Goal: Information Seeking & Learning: Learn about a topic

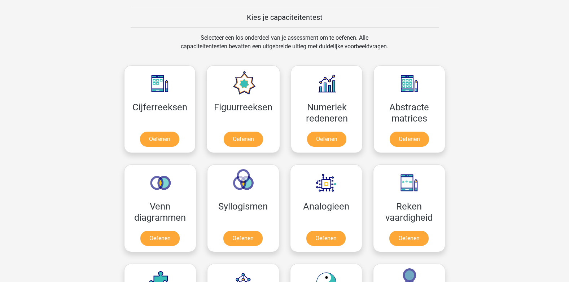
scroll to position [274, 0]
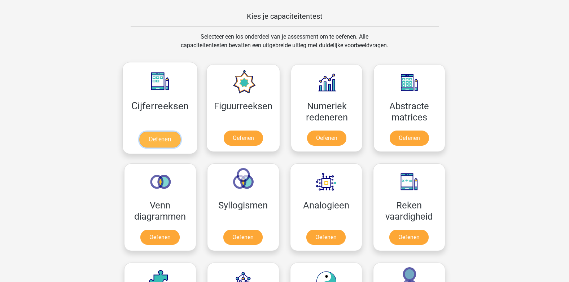
click at [140, 139] on link "Oefenen" at bounding box center [159, 140] width 41 height 16
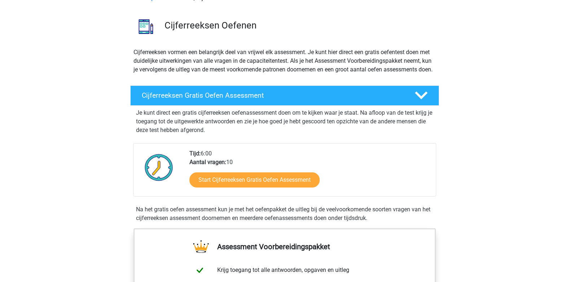
scroll to position [43, 0]
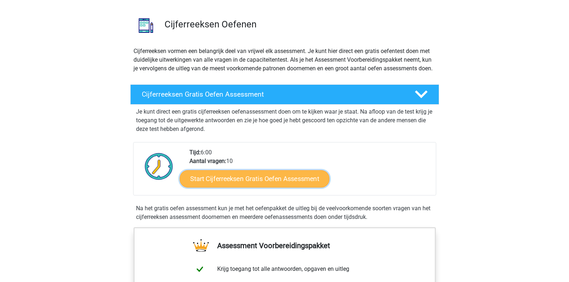
click at [204, 187] on link "Start Cijferreeksen Gratis Oefen Assessment" at bounding box center [255, 178] width 150 height 17
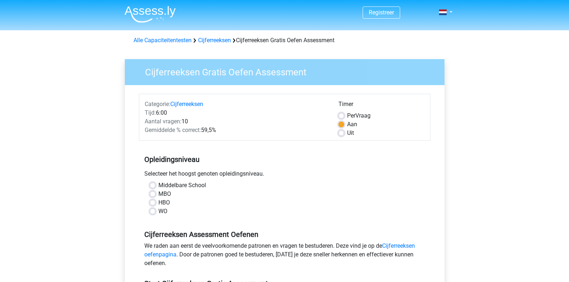
click at [158, 185] on label "Middelbare School" at bounding box center [182, 185] width 48 height 9
click at [152, 185] on input "Middelbare School" at bounding box center [153, 184] width 6 height 7
radio input "true"
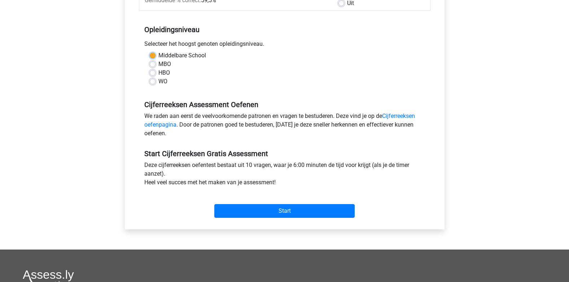
scroll to position [164, 0]
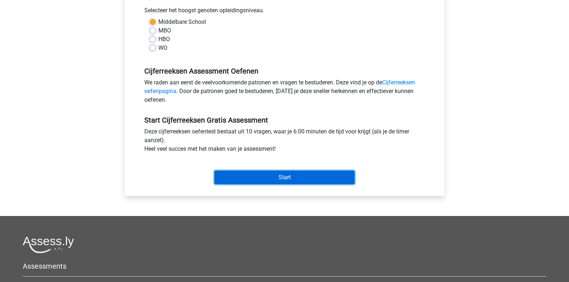
click at [325, 176] on input "Start" at bounding box center [284, 178] width 140 height 14
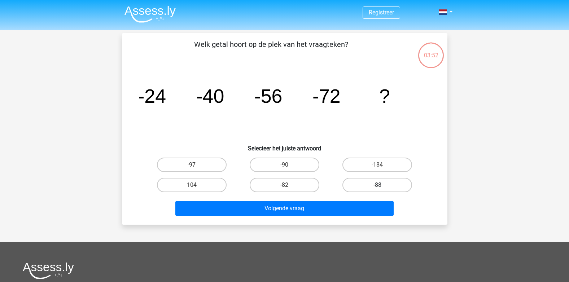
click at [359, 188] on label "-88" at bounding box center [378, 185] width 70 height 14
click at [378, 188] on input "-88" at bounding box center [380, 187] width 5 height 5
radio input "true"
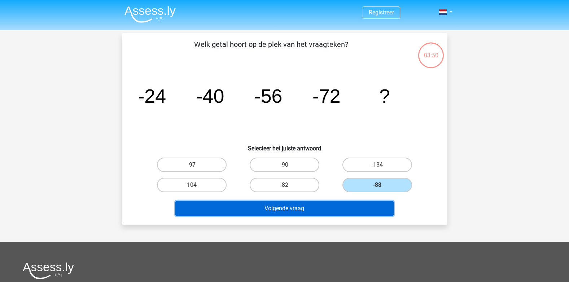
click at [342, 205] on button "Volgende vraag" at bounding box center [284, 208] width 218 height 15
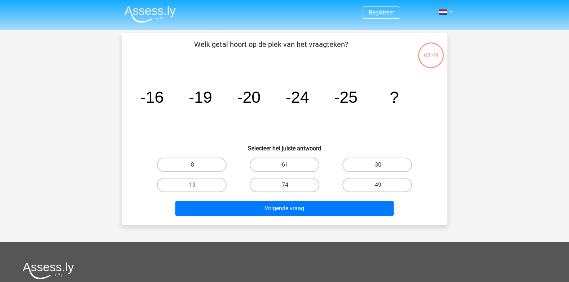
scroll to position [33, 0]
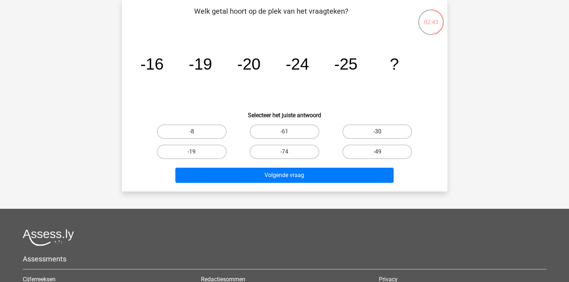
click at [383, 134] on label "-30" at bounding box center [378, 132] width 70 height 14
click at [382, 134] on input "-30" at bounding box center [380, 134] width 5 height 5
radio input "true"
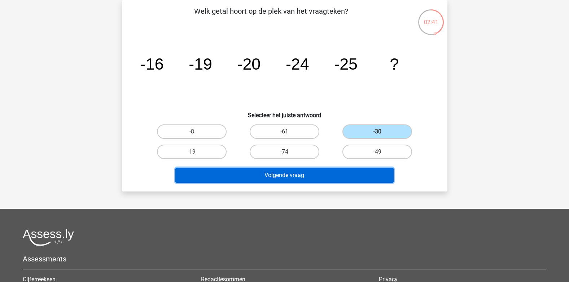
click at [332, 174] on button "Volgende vraag" at bounding box center [284, 175] width 218 height 15
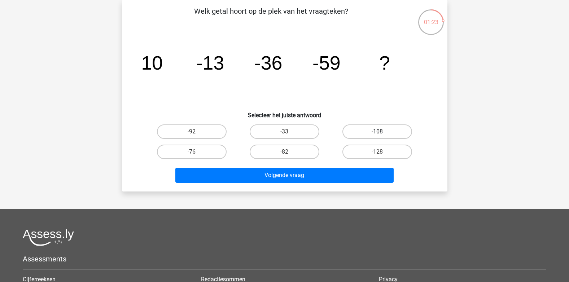
click at [380, 129] on label "-108" at bounding box center [378, 132] width 70 height 14
click at [380, 132] on input "-108" at bounding box center [380, 134] width 5 height 5
radio input "true"
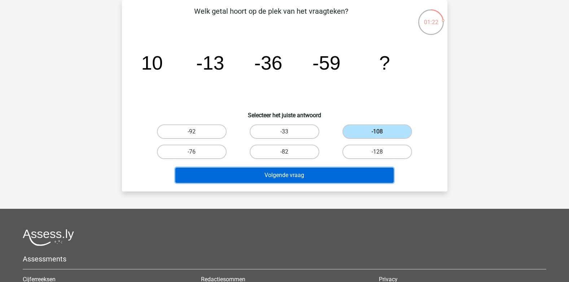
click at [331, 175] on button "Volgende vraag" at bounding box center [284, 175] width 218 height 15
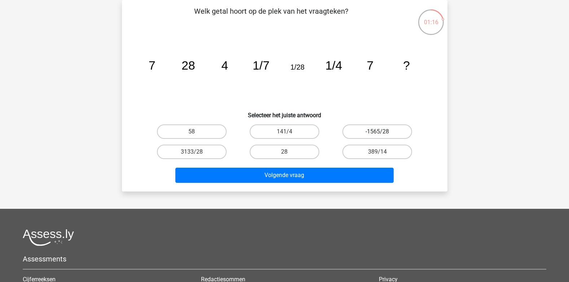
click at [367, 137] on label "-1565/28" at bounding box center [378, 132] width 70 height 14
click at [378, 136] on input "-1565/28" at bounding box center [380, 134] width 5 height 5
radio input "true"
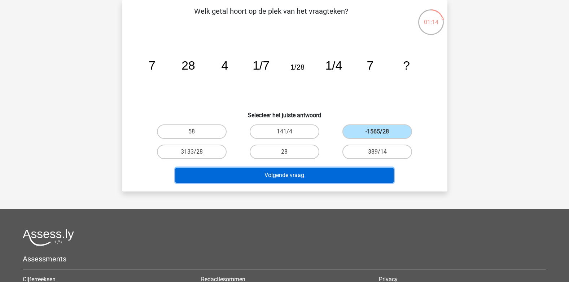
click at [329, 172] on button "Volgende vraag" at bounding box center [284, 175] width 218 height 15
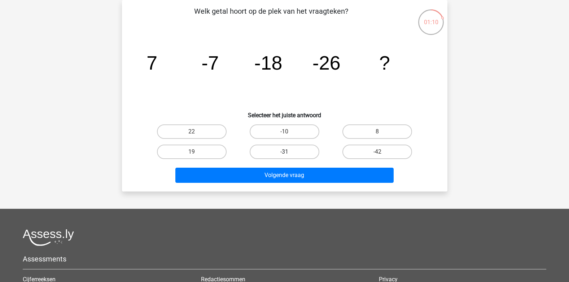
click at [297, 154] on label "-31" at bounding box center [285, 152] width 70 height 14
click at [289, 154] on input "-31" at bounding box center [286, 154] width 5 height 5
radio input "true"
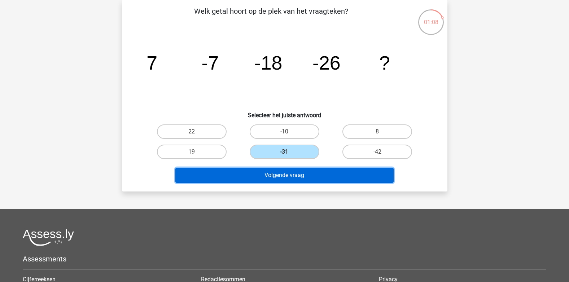
click at [288, 176] on button "Volgende vraag" at bounding box center [284, 175] width 218 height 15
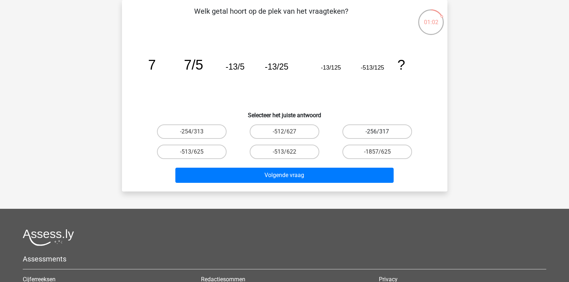
click at [359, 130] on label "-256/317" at bounding box center [378, 132] width 70 height 14
click at [378, 132] on input "-256/317" at bounding box center [380, 134] width 5 height 5
radio input "true"
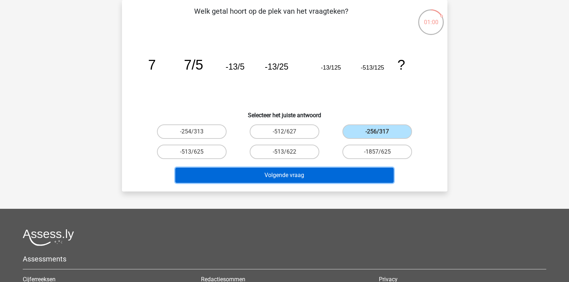
click at [294, 179] on button "Volgende vraag" at bounding box center [284, 175] width 218 height 15
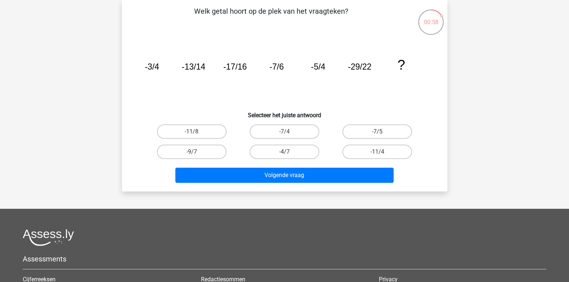
click at [288, 155] on input "-4/7" at bounding box center [286, 154] width 5 height 5
radio input "true"
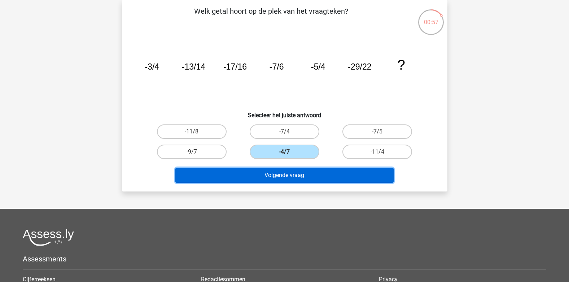
click at [278, 175] on button "Volgende vraag" at bounding box center [284, 175] width 218 height 15
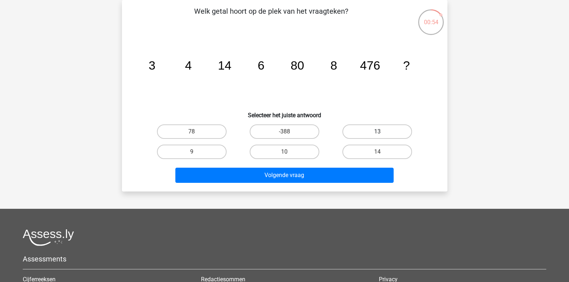
click at [367, 126] on label "13" at bounding box center [378, 132] width 70 height 14
click at [378, 132] on input "13" at bounding box center [380, 134] width 5 height 5
radio input "true"
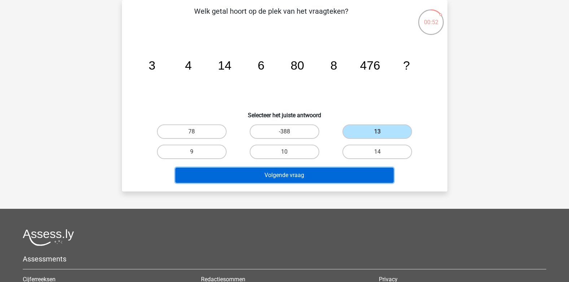
click at [328, 171] on button "Volgende vraag" at bounding box center [284, 175] width 218 height 15
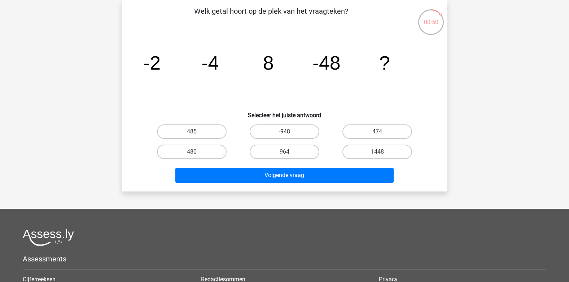
click at [294, 136] on label "-948" at bounding box center [285, 132] width 70 height 14
click at [289, 136] on input "-948" at bounding box center [286, 134] width 5 height 5
radio input "true"
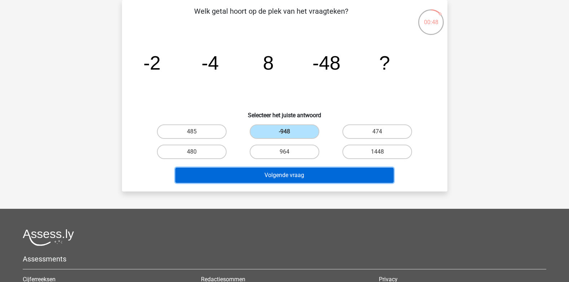
click at [280, 172] on button "Volgende vraag" at bounding box center [284, 175] width 218 height 15
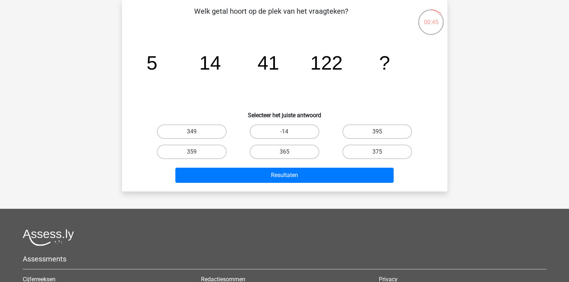
click at [381, 134] on input "395" at bounding box center [380, 134] width 5 height 5
radio input "true"
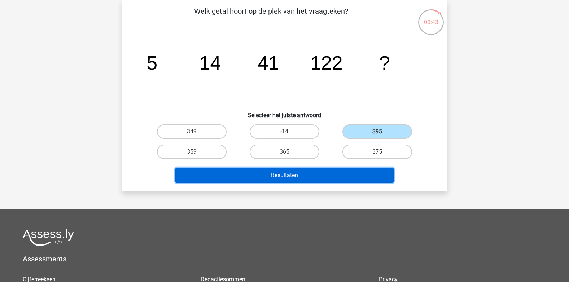
click at [333, 171] on button "Resultaten" at bounding box center [284, 175] width 218 height 15
